Goal: Find specific page/section: Find specific page/section

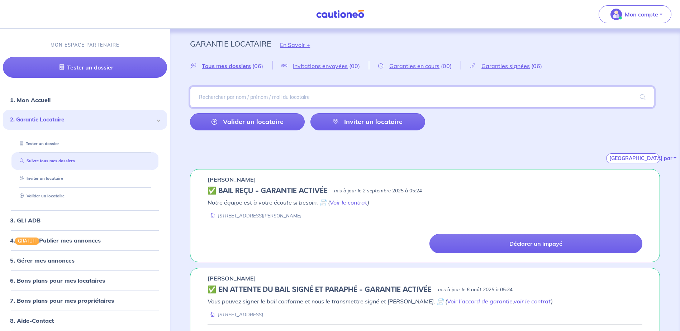
click at [225, 97] on input "search" at bounding box center [422, 97] width 464 height 21
type input "sarpedon"
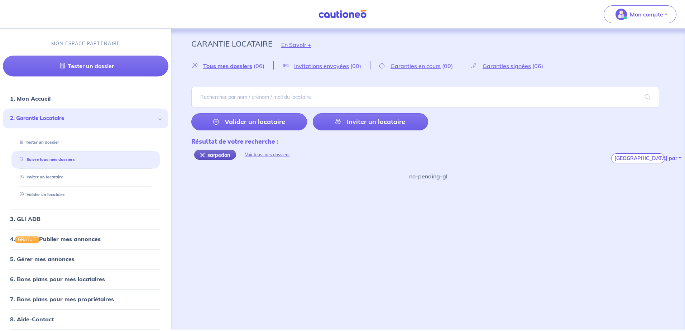
click at [202, 154] on div "sarpedon" at bounding box center [215, 155] width 42 height 10
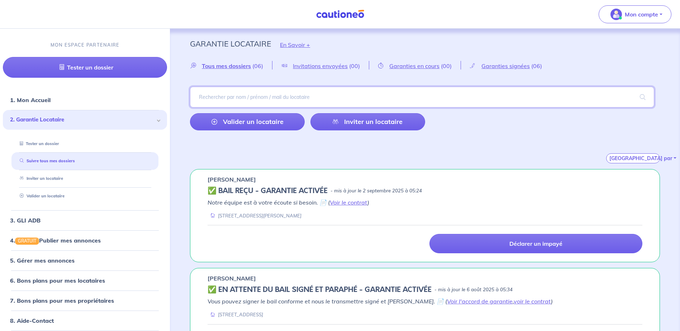
click at [255, 99] on input "search" at bounding box center [422, 97] width 464 height 21
type input "moidiva"
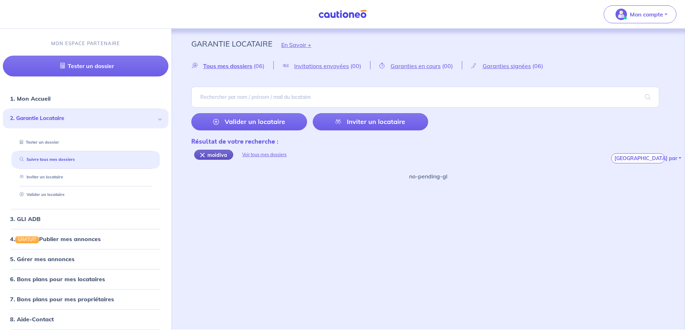
click at [200, 156] on div "moidiva" at bounding box center [213, 155] width 39 height 10
